Goal: Task Accomplishment & Management: Manage account settings

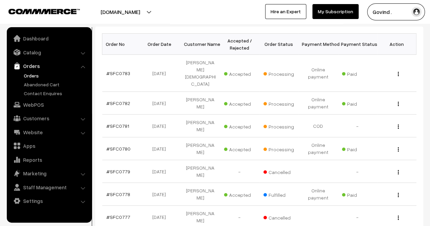
scroll to position [109, 0]
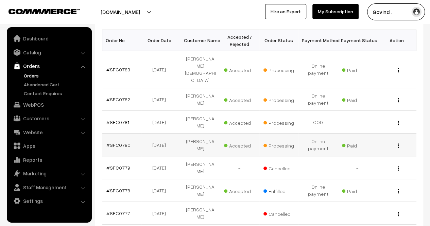
click at [398, 143] on img "button" at bounding box center [397, 145] width 1 height 4
click at [368, 148] on link "View" at bounding box center [368, 155] width 58 height 15
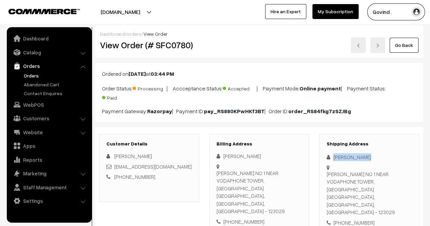
click at [345, 157] on div "[PERSON_NAME]" at bounding box center [369, 157] width 86 height 8
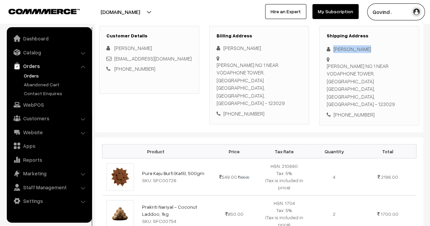
scroll to position [109, 0]
